Goal: Task Accomplishment & Management: Manage account settings

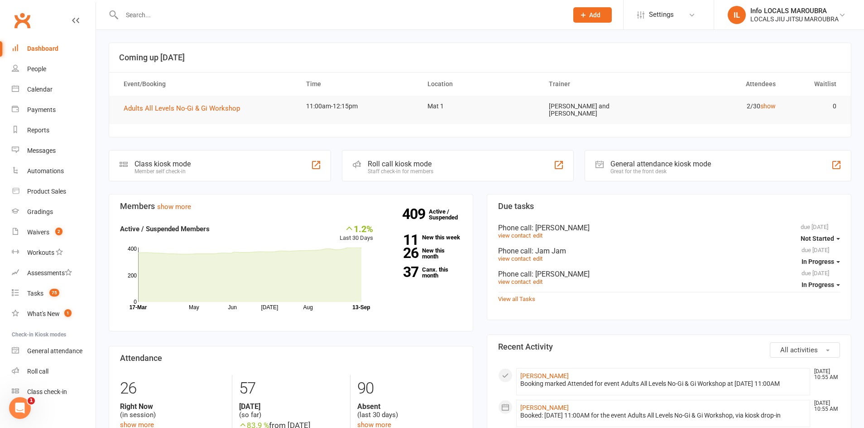
click at [140, 11] on input "text" at bounding box center [340, 15] width 443 height 13
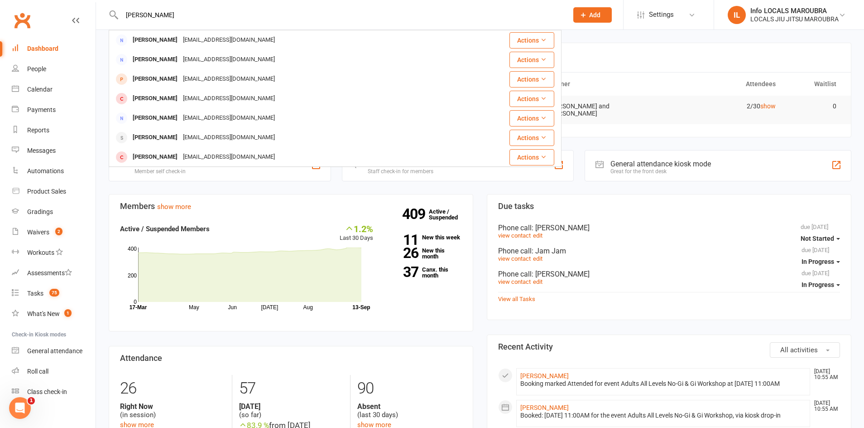
type input "[PERSON_NAME]"
click at [174, 75] on div "[PERSON_NAME]" at bounding box center [155, 78] width 50 height 13
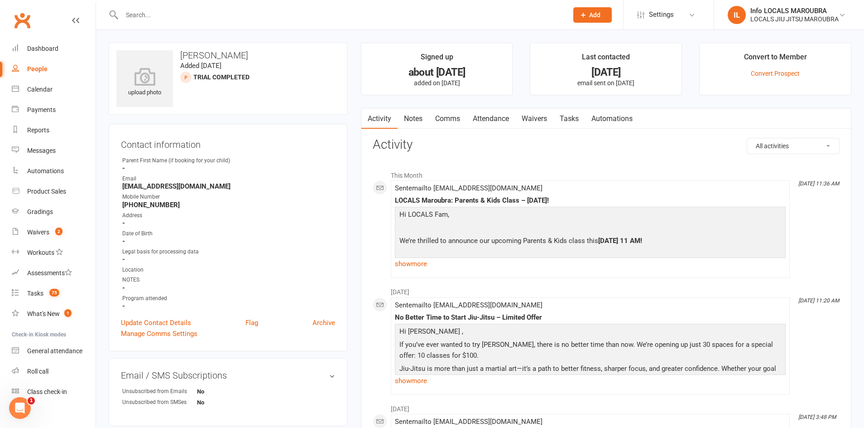
click at [148, 12] on input "text" at bounding box center [340, 15] width 443 height 13
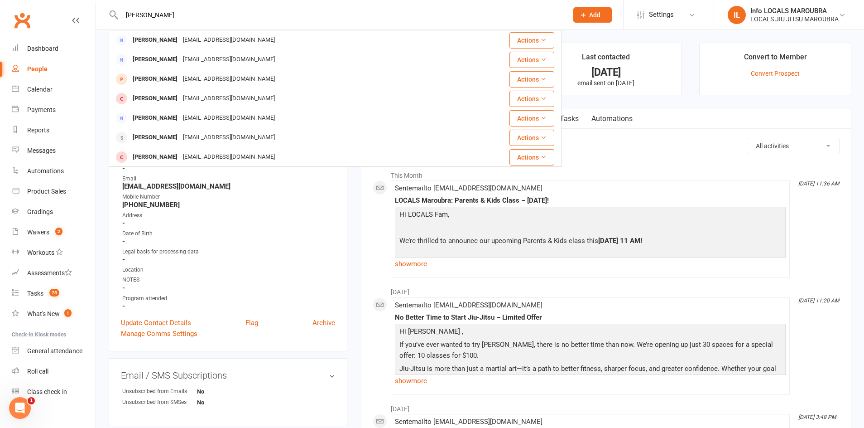
type input "[PERSON_NAME]"
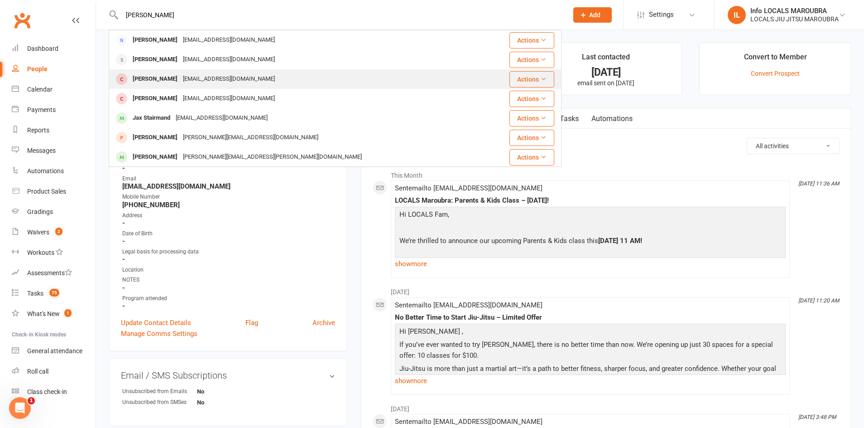
scroll to position [65, 0]
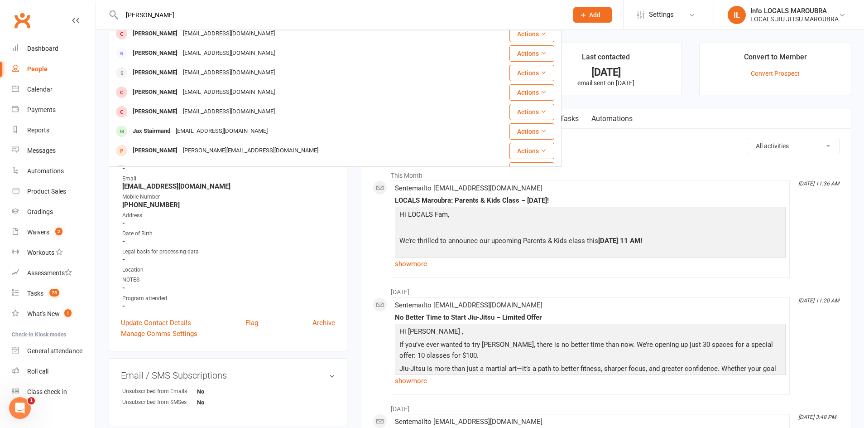
click at [161, 71] on div "[PERSON_NAME]" at bounding box center [155, 72] width 50 height 13
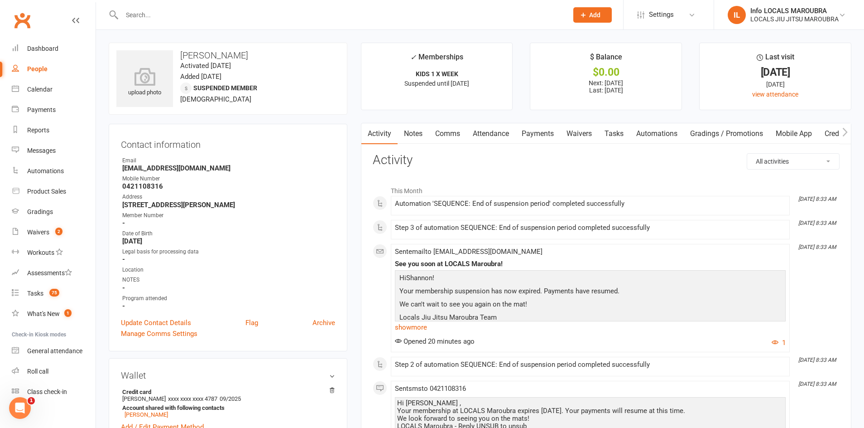
drag, startPoint x: 488, startPoint y: 133, endPoint x: 533, endPoint y: 136, distance: 44.9
click at [488, 133] on link "Attendance" at bounding box center [491, 133] width 49 height 21
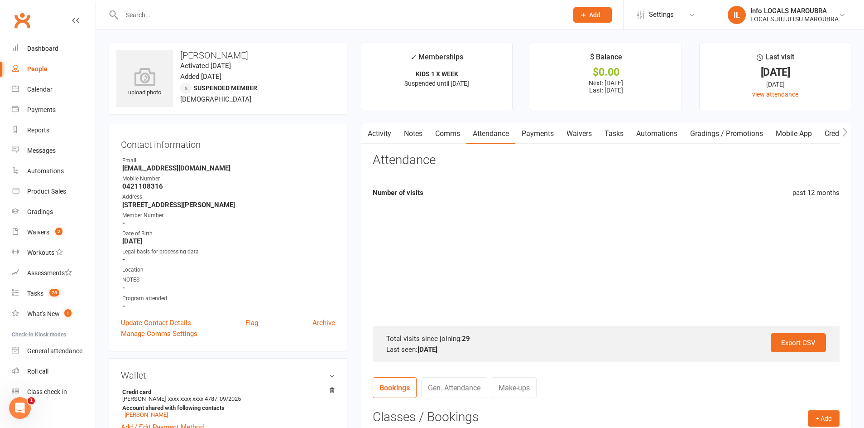
drag, startPoint x: 534, startPoint y: 136, endPoint x: 525, endPoint y: 139, distance: 9.5
click at [534, 136] on link "Payments" at bounding box center [537, 133] width 45 height 21
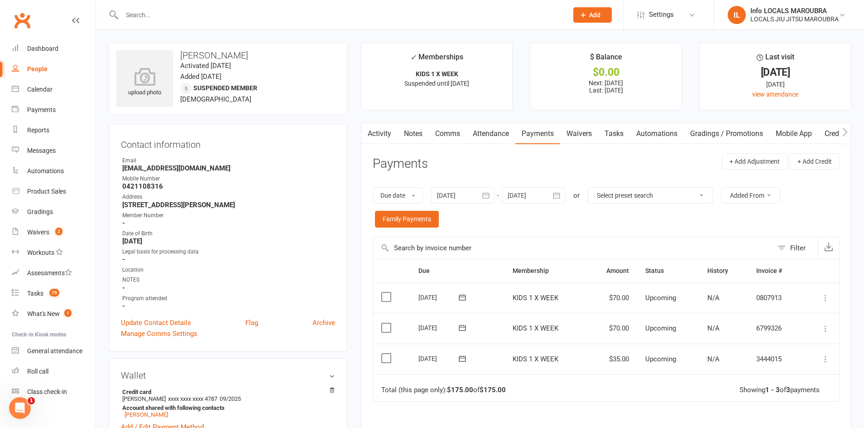
click at [491, 134] on link "Attendance" at bounding box center [491, 133] width 49 height 21
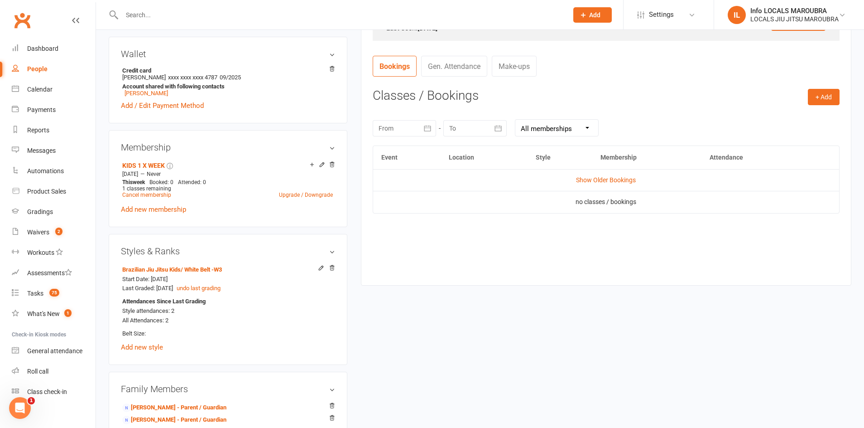
scroll to position [346, 0]
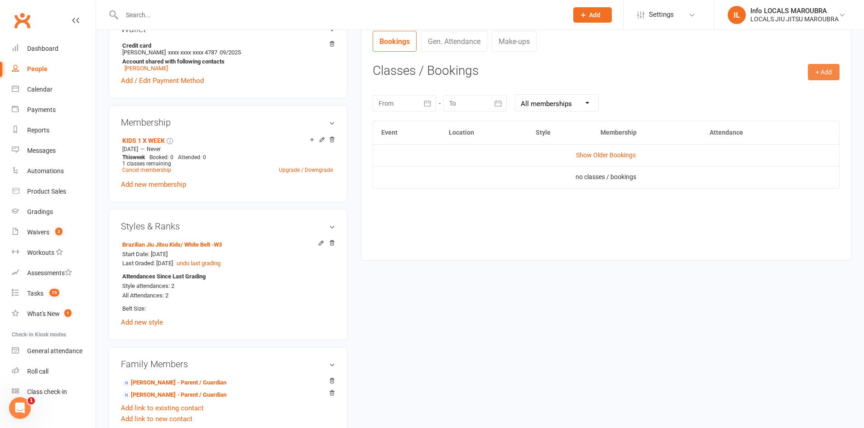
click at [814, 73] on button "+ Add" at bounding box center [824, 72] width 32 height 16
click at [782, 91] on link "Book Event" at bounding box center [795, 92] width 90 height 18
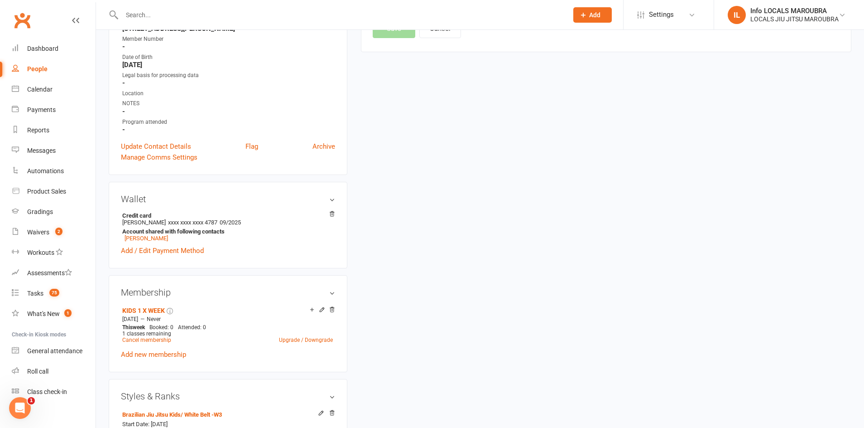
scroll to position [77, 0]
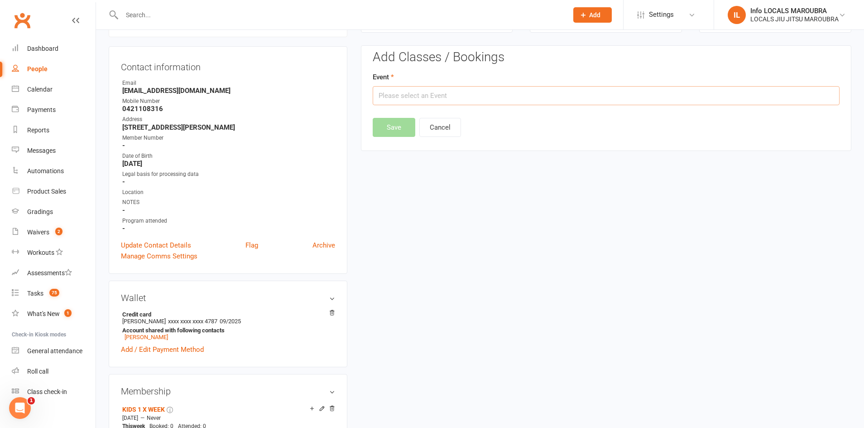
click at [477, 101] on input "text" at bounding box center [606, 95] width 467 height 19
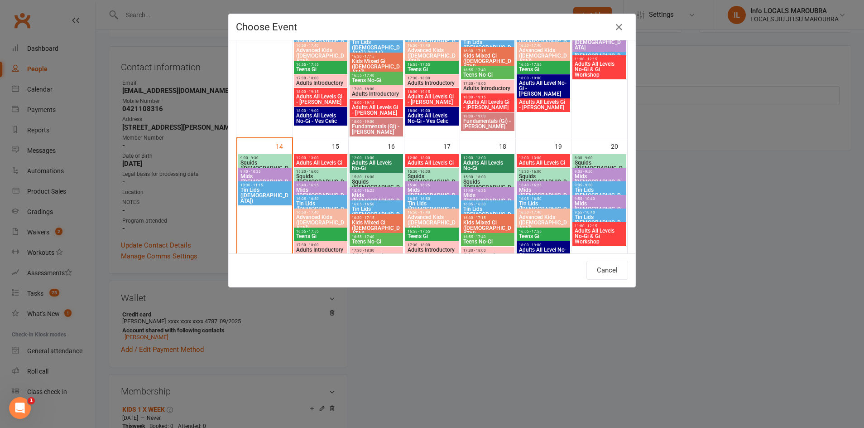
type input "Squids ([DEMOGRAPHIC_DATA]) - [DATE] 9:00:00 AM"
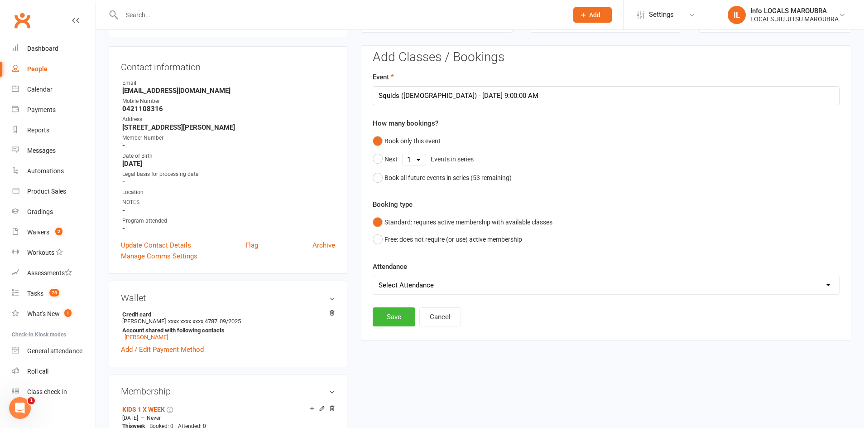
click at [411, 274] on div "Attendance Select Attendance Attended Absent" at bounding box center [606, 278] width 467 height 34
click at [412, 276] on select "Select Attendance Attended Absent" at bounding box center [606, 285] width 466 height 18
select select "0"
click at [397, 310] on button "Save" at bounding box center [394, 316] width 43 height 19
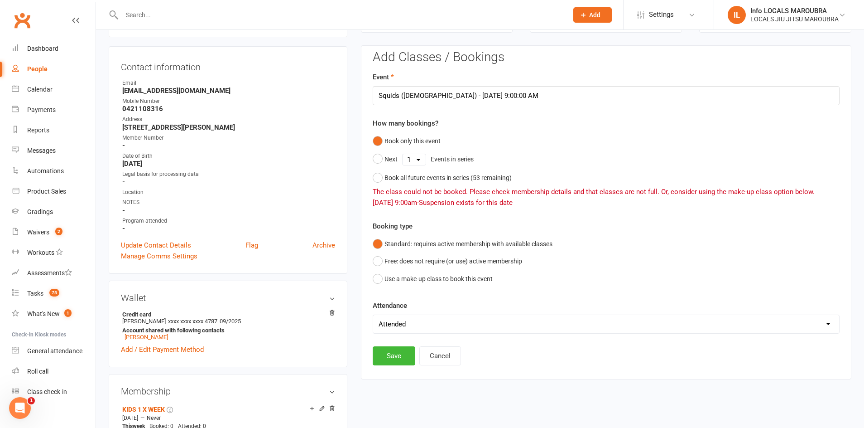
click at [425, 201] on div "[DATE] 9:00am - Suspension exists for this date" at bounding box center [606, 202] width 467 height 11
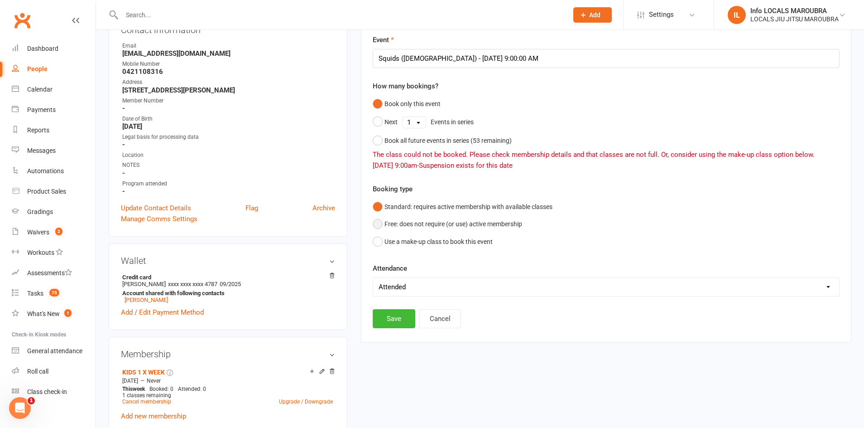
scroll to position [116, 0]
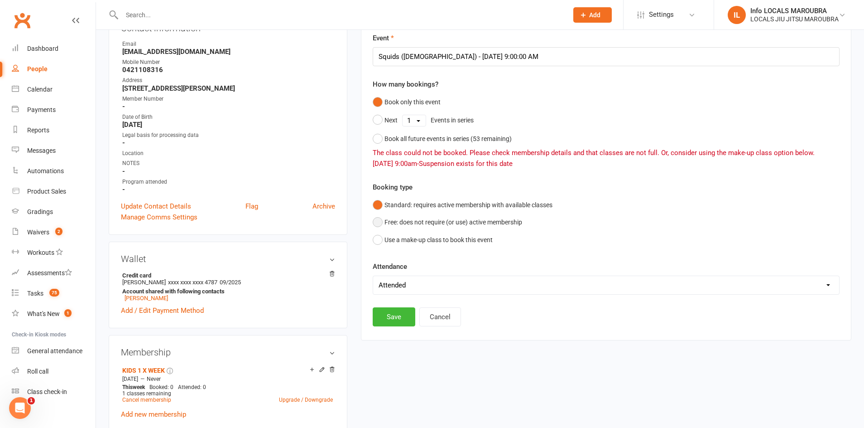
click at [382, 224] on button "Free: does not require (or use) active membership" at bounding box center [447, 221] width 149 height 17
click at [381, 198] on button "Standard: requires active membership with available classes" at bounding box center [463, 204] width 180 height 17
click at [433, 215] on button "Free: does not require (or use) active membership" at bounding box center [447, 221] width 149 height 17
click at [398, 325] on button "Save" at bounding box center [394, 316] width 43 height 19
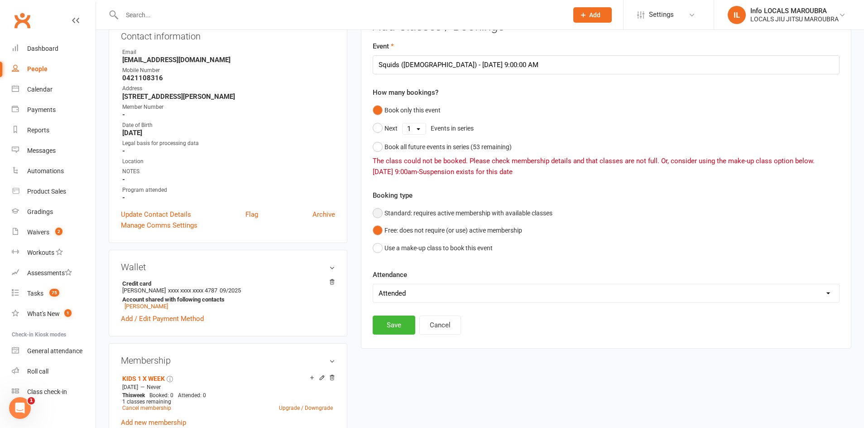
click at [388, 207] on button "Standard: requires active membership with available classes" at bounding box center [463, 212] width 180 height 17
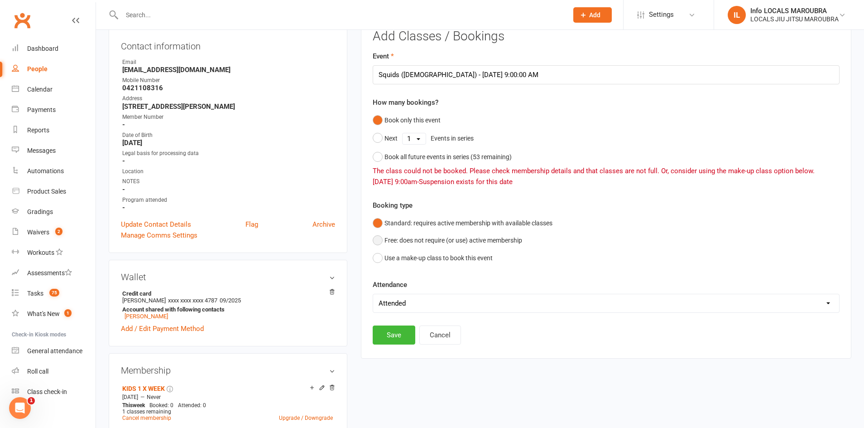
scroll to position [96, 0]
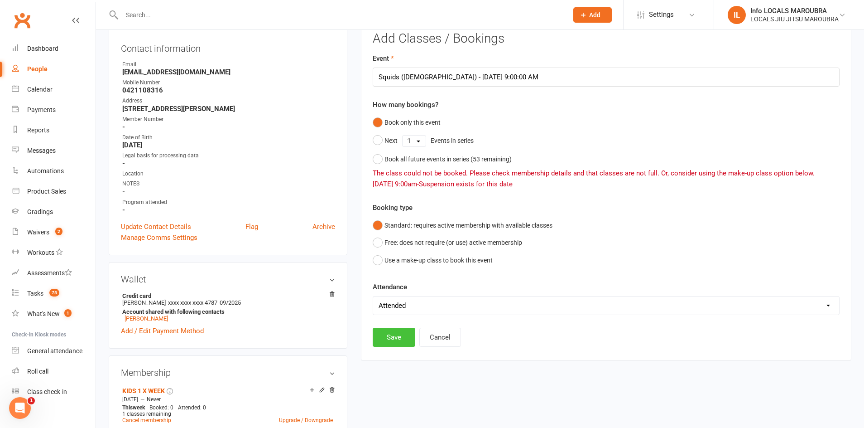
click at [399, 336] on button "Save" at bounding box center [394, 336] width 43 height 19
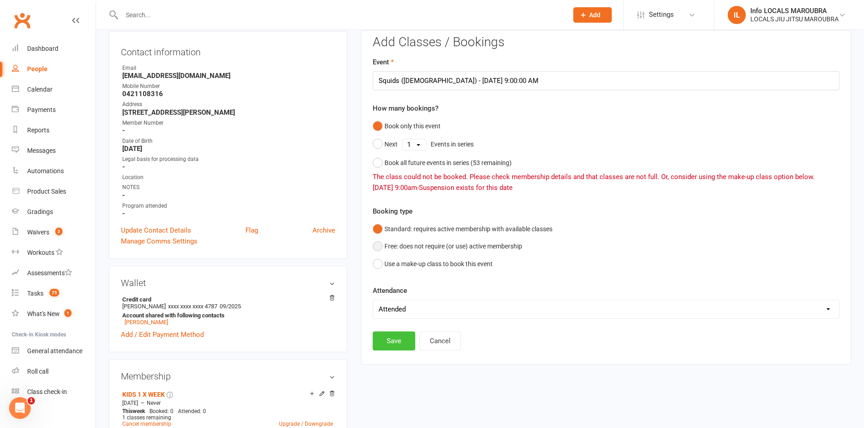
scroll to position [94, 0]
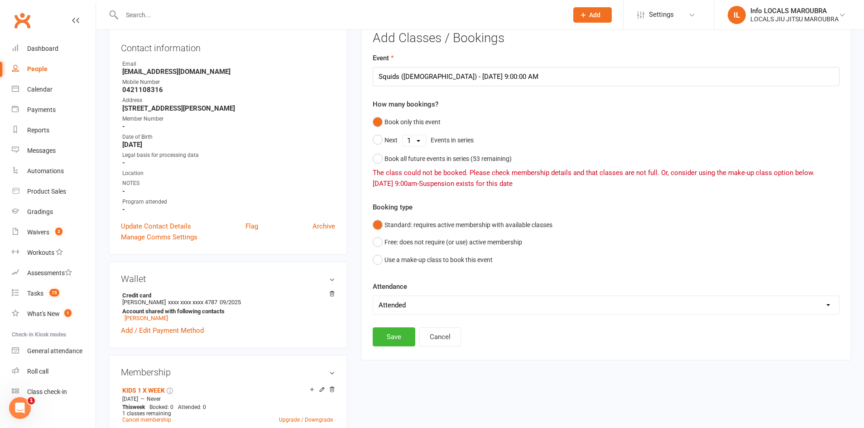
click at [465, 115] on div "How many bookings? Book only this event Next 1 2 3 4 5 6 7 8 9 10 11 12 13 14 1…" at bounding box center [606, 144] width 467 height 90
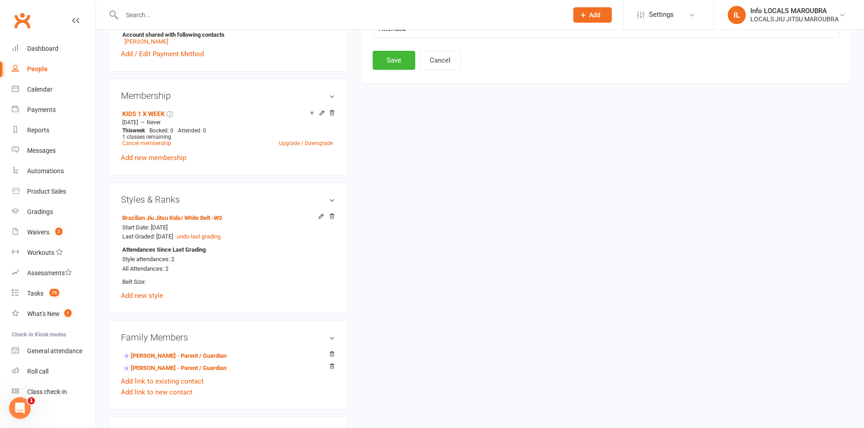
scroll to position [0, 0]
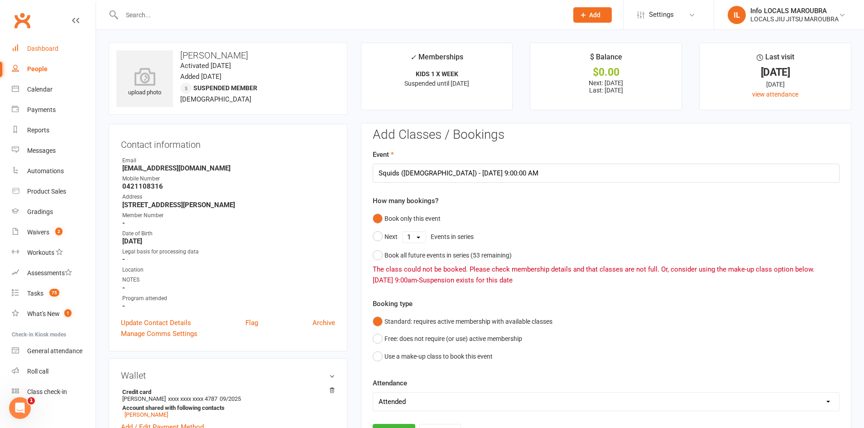
click at [50, 47] on div "Dashboard" at bounding box center [42, 48] width 31 height 7
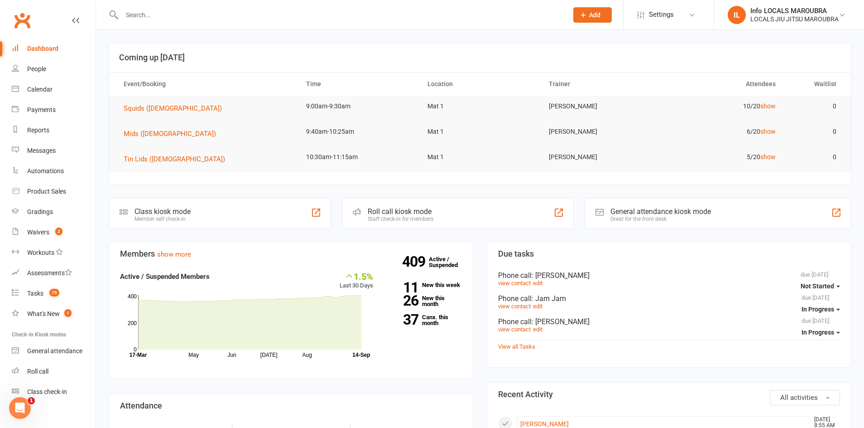
click at [771, 101] on td "10/20 show" at bounding box center [722, 106] width 121 height 21
click at [769, 108] on link "show" at bounding box center [768, 105] width 15 height 7
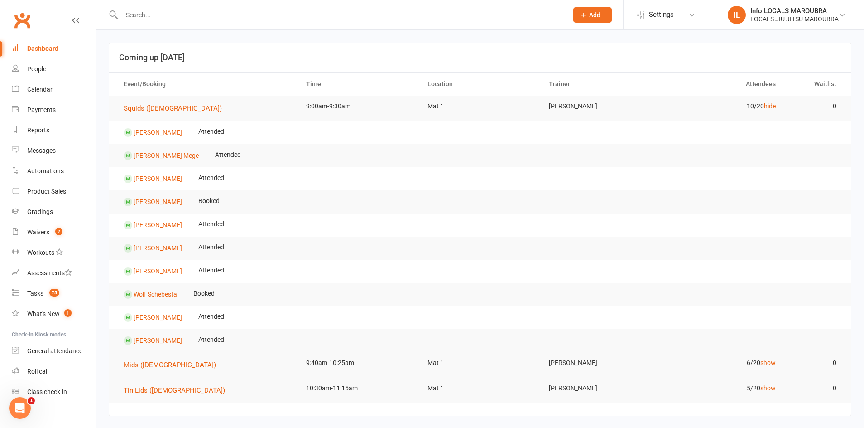
drag, startPoint x: 760, startPoint y: 72, endPoint x: 0, endPoint y: 118, distance: 761.0
